Goal: Task Accomplishment & Management: Manage account settings

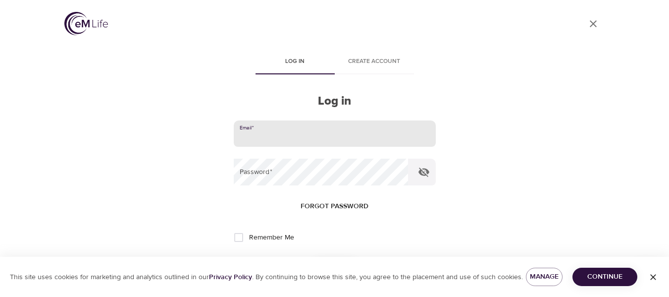
click at [289, 137] on input "email" at bounding box center [335, 133] width 202 height 27
type input "[EMAIL_ADDRESS][PERSON_NAME][DOMAIN_NAME]"
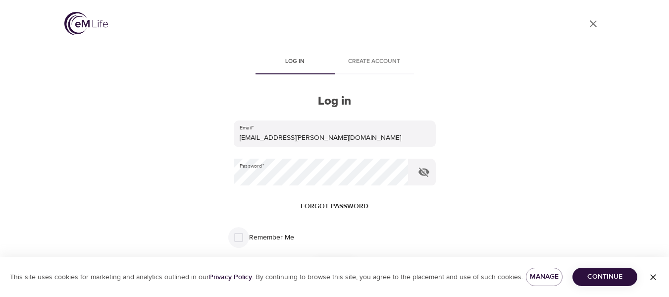
click at [237, 234] on input "Remember Me" at bounding box center [238, 237] width 21 height 21
checkbox input "true"
click at [310, 259] on button "Log in" at bounding box center [334, 269] width 49 height 21
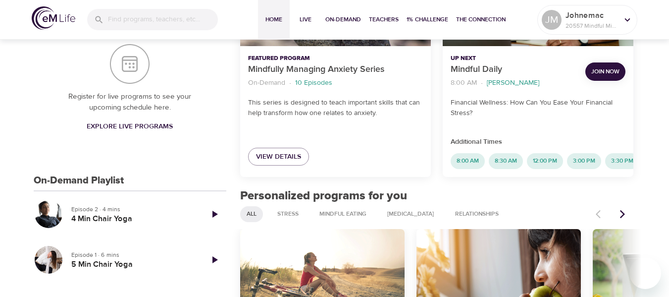
scroll to position [198, 0]
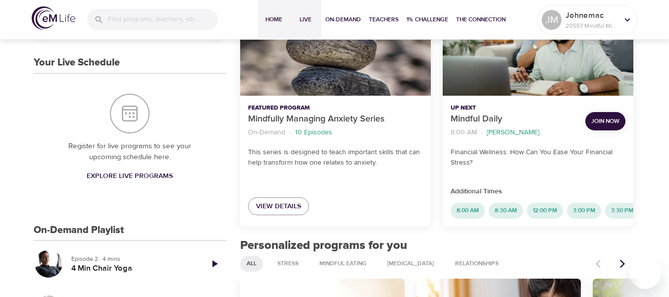
click at [311, 15] on span "Live" at bounding box center [306, 19] width 24 height 10
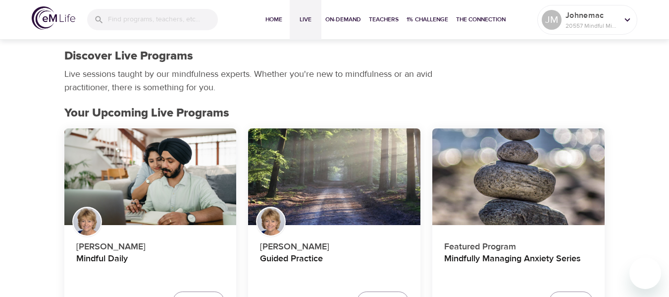
scroll to position [50, 0]
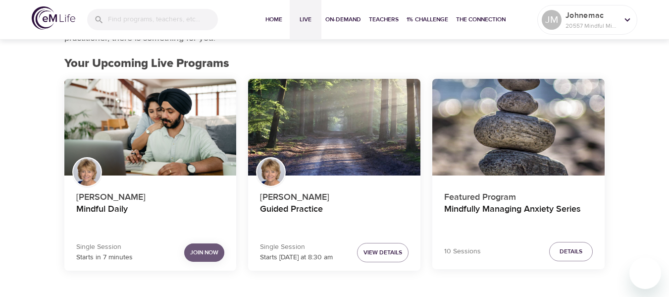
click at [214, 258] on button "Join Now" at bounding box center [204, 252] width 40 height 18
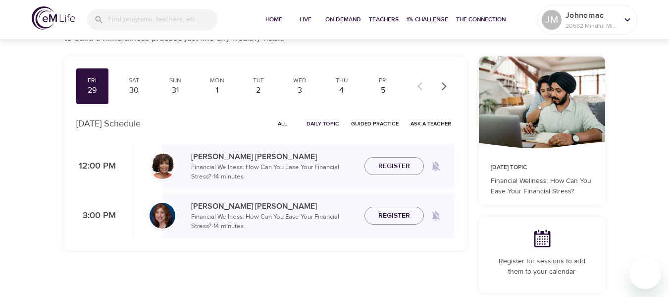
scroll to position [99, 0]
